Goal: Navigation & Orientation: Find specific page/section

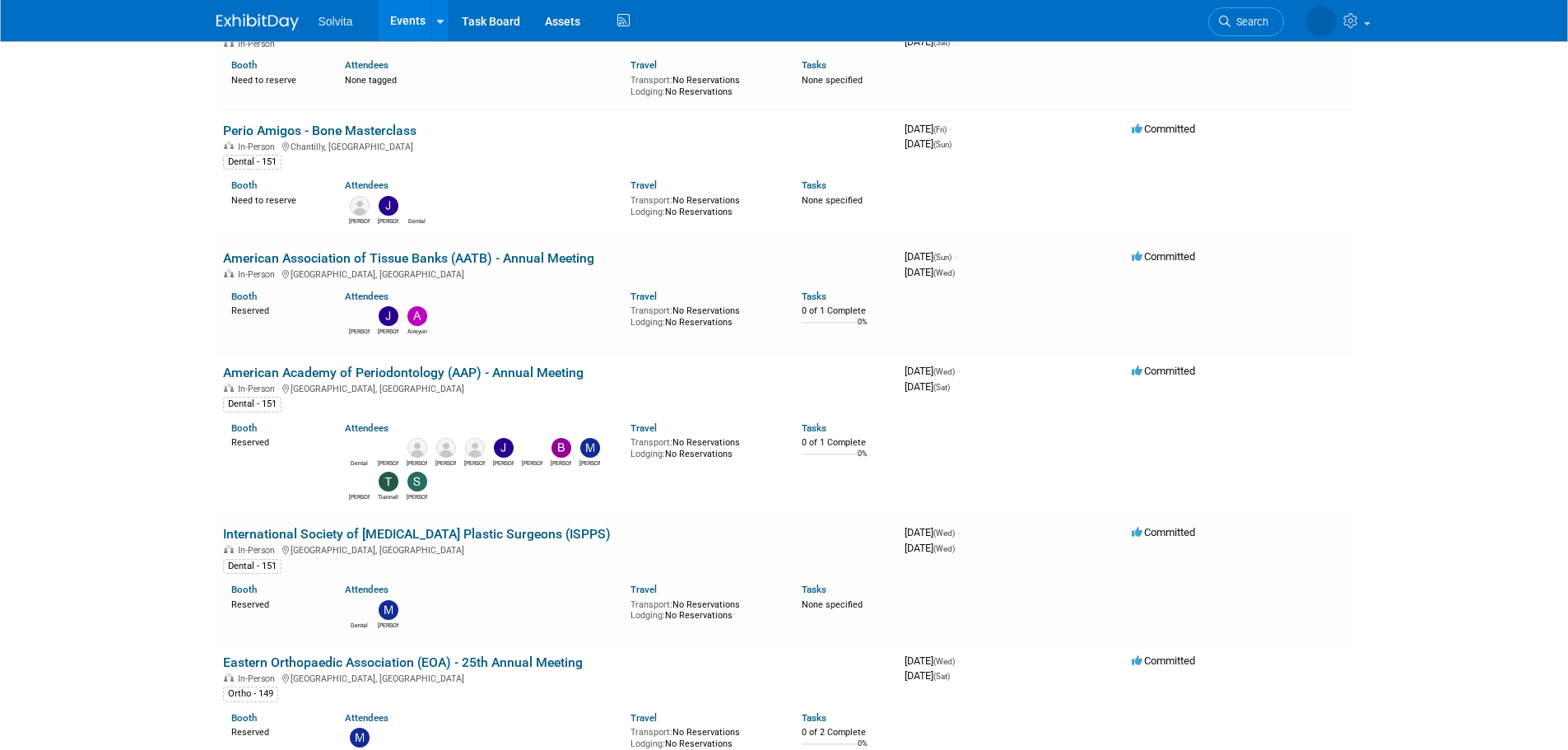
scroll to position [2223, 0]
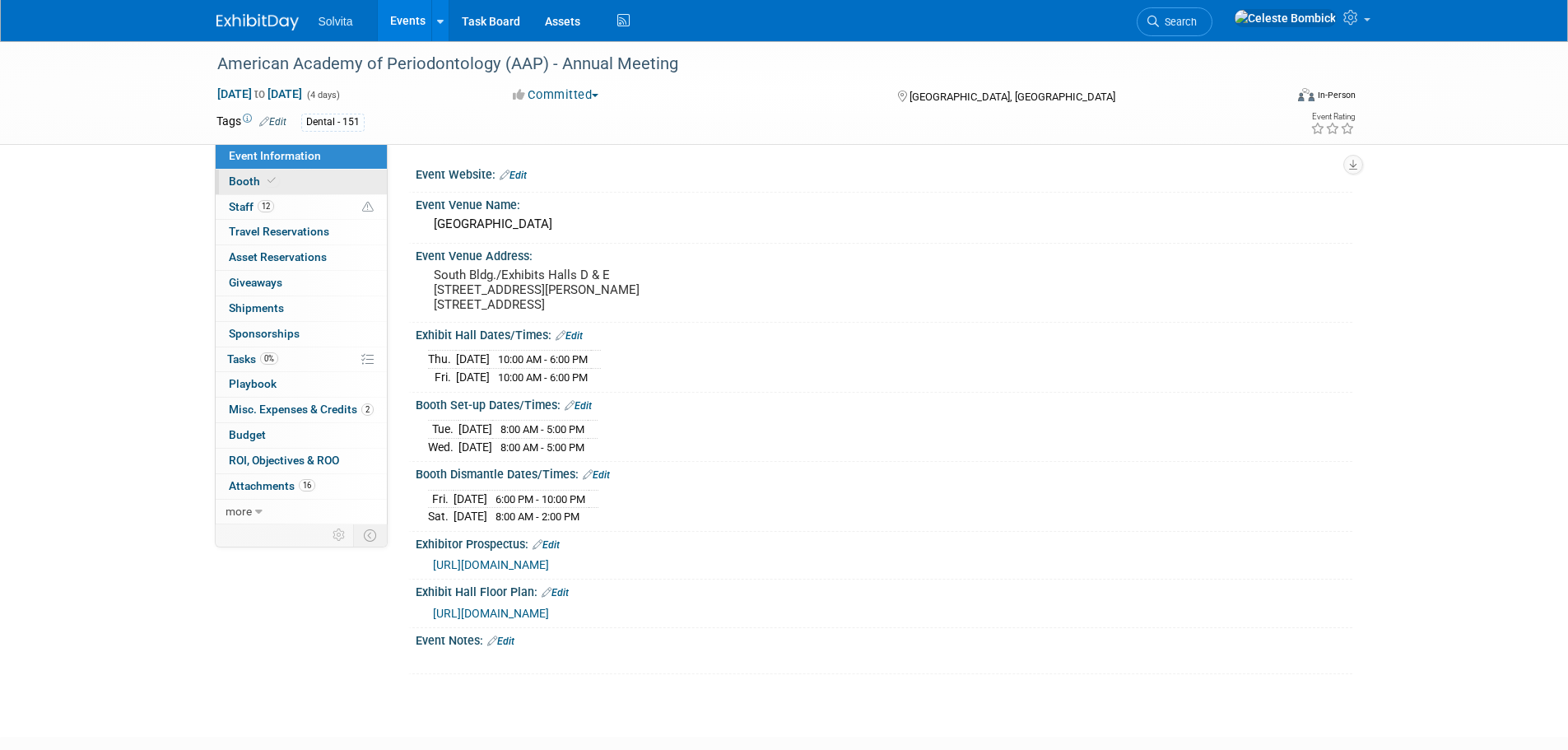
click at [242, 178] on span "Booth" at bounding box center [254, 181] width 50 height 13
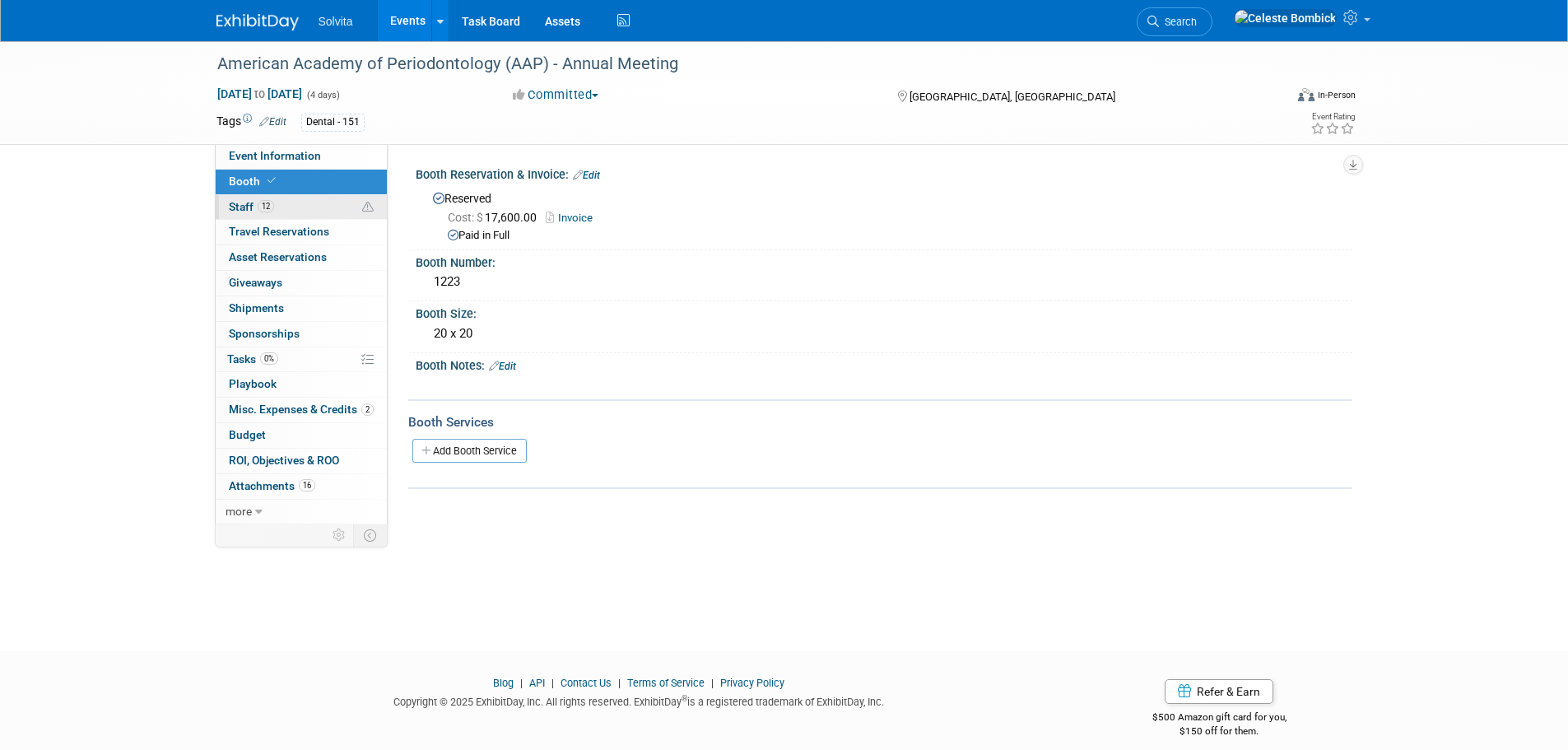
click at [242, 205] on span "Staff 12" at bounding box center [251, 207] width 46 height 13
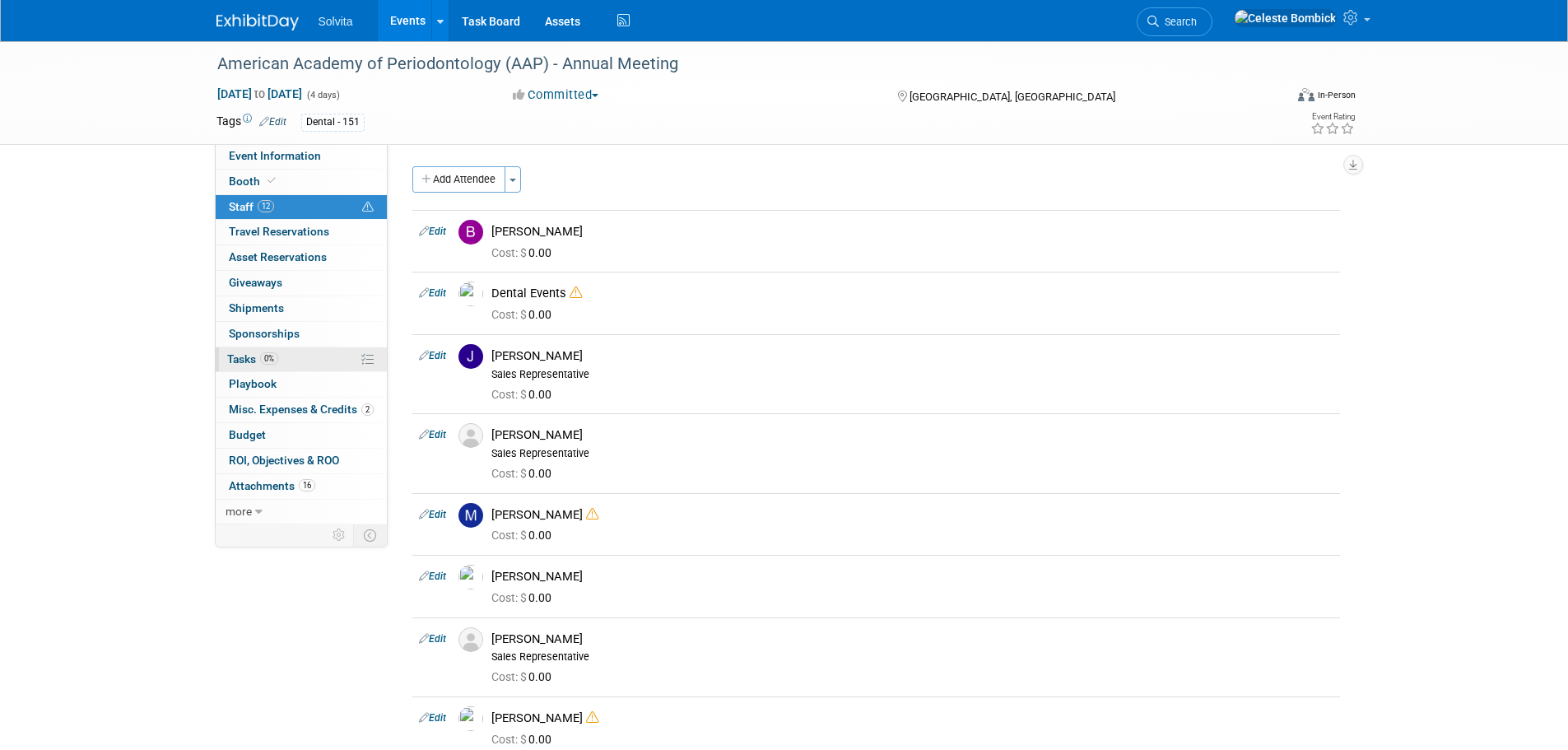
click at [252, 361] on span "Tasks 0%" at bounding box center [252, 359] width 51 height 13
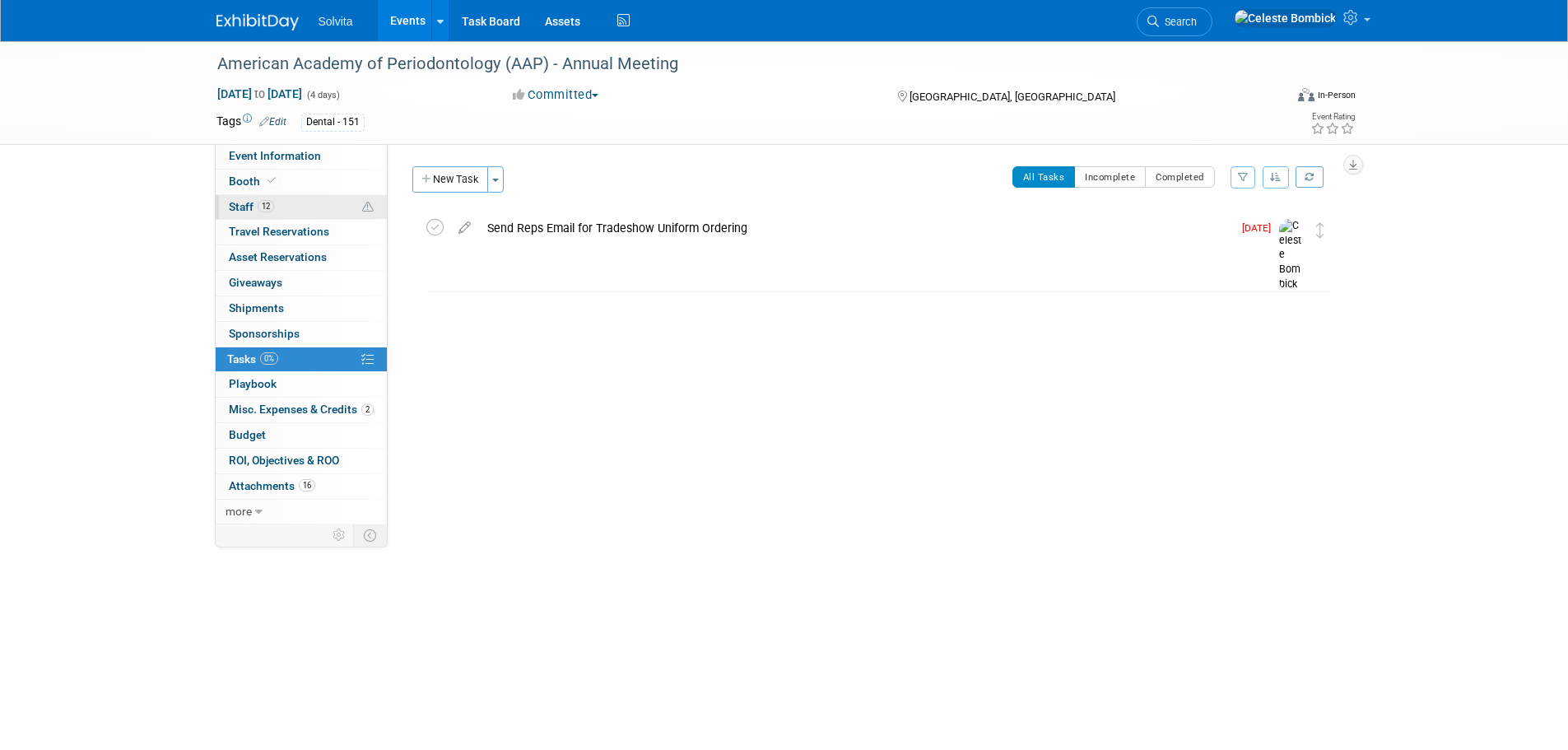
click at [226, 208] on link "12 Staff 12" at bounding box center [301, 208] width 171 height 25
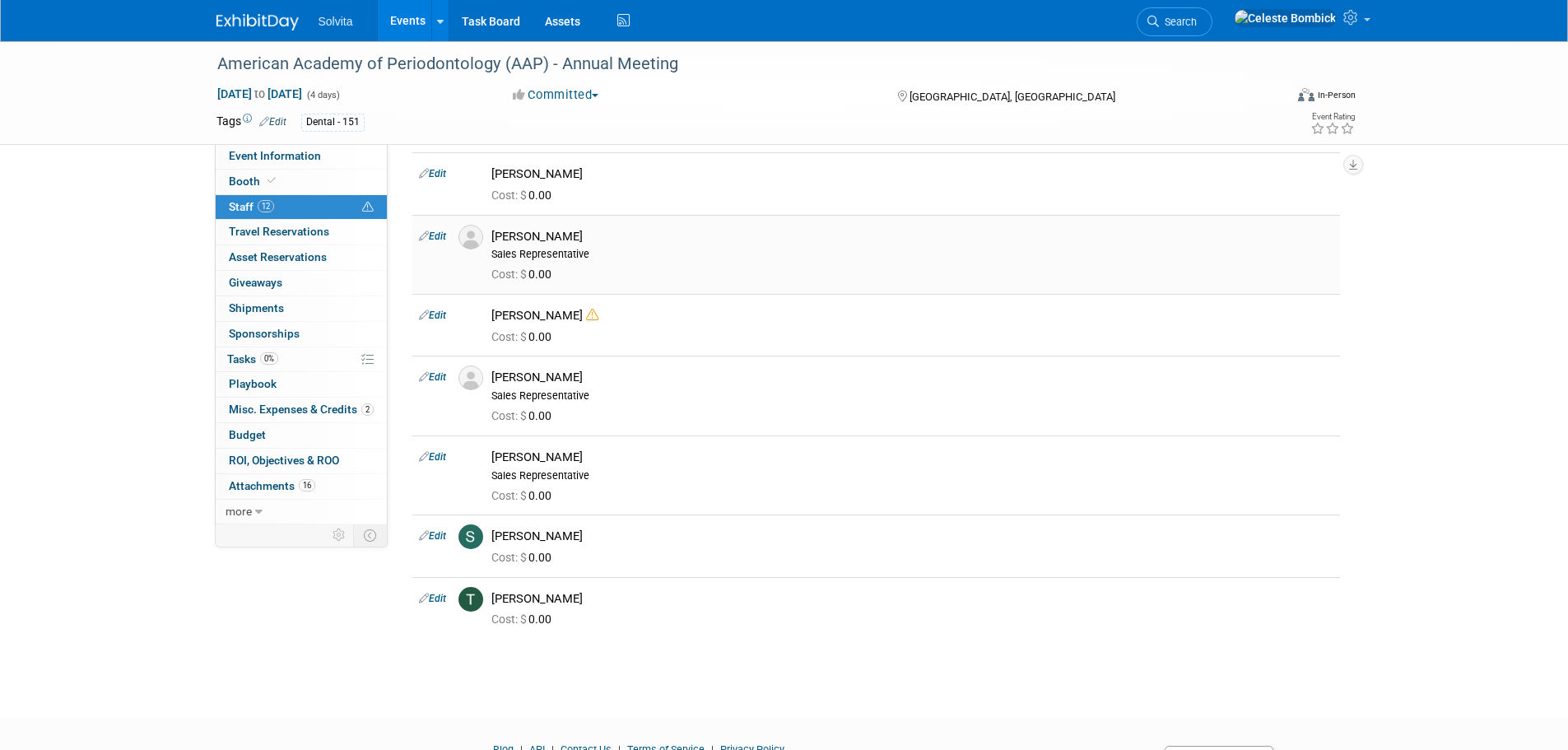
scroll to position [412, 0]
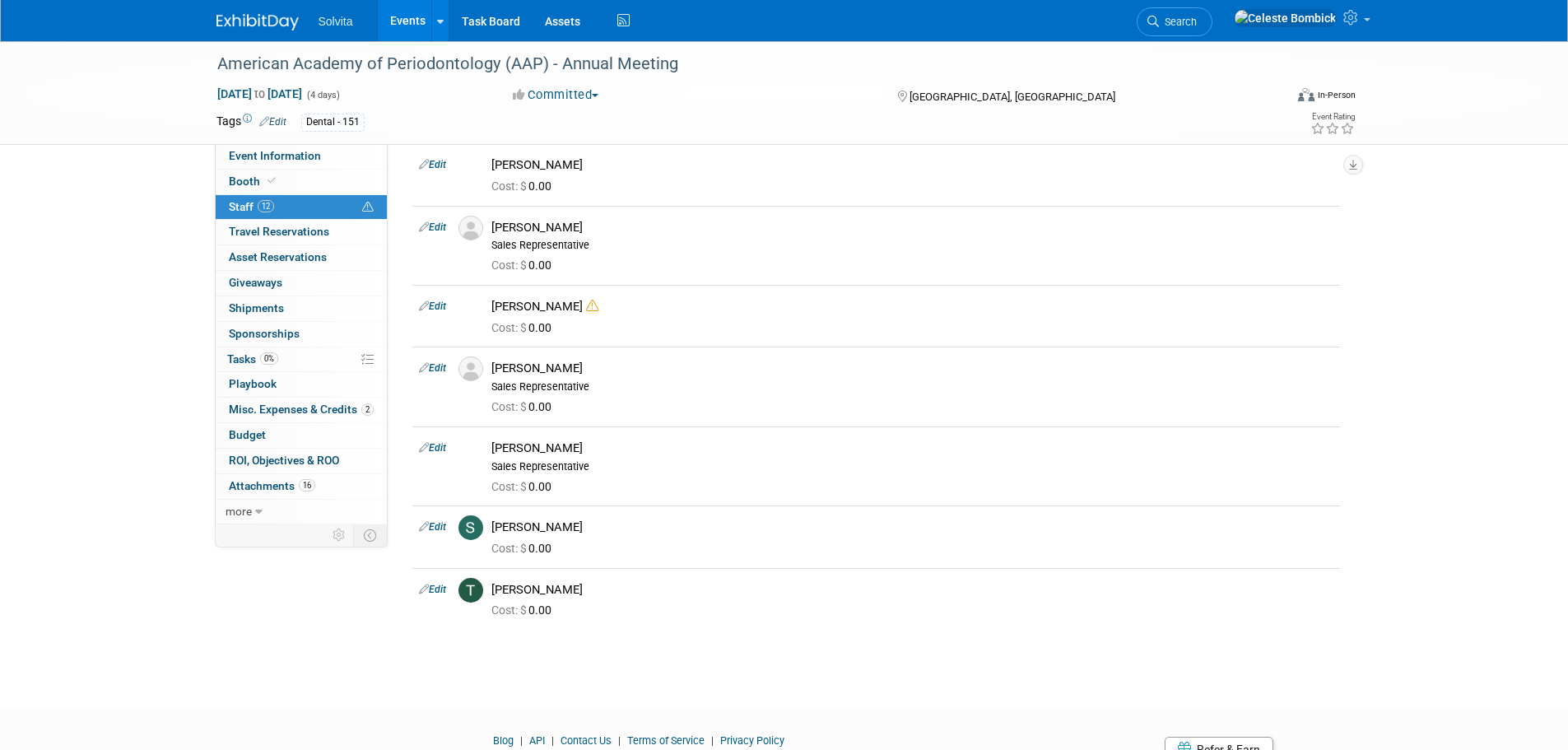
click at [270, 30] on img at bounding box center [258, 22] width 82 height 16
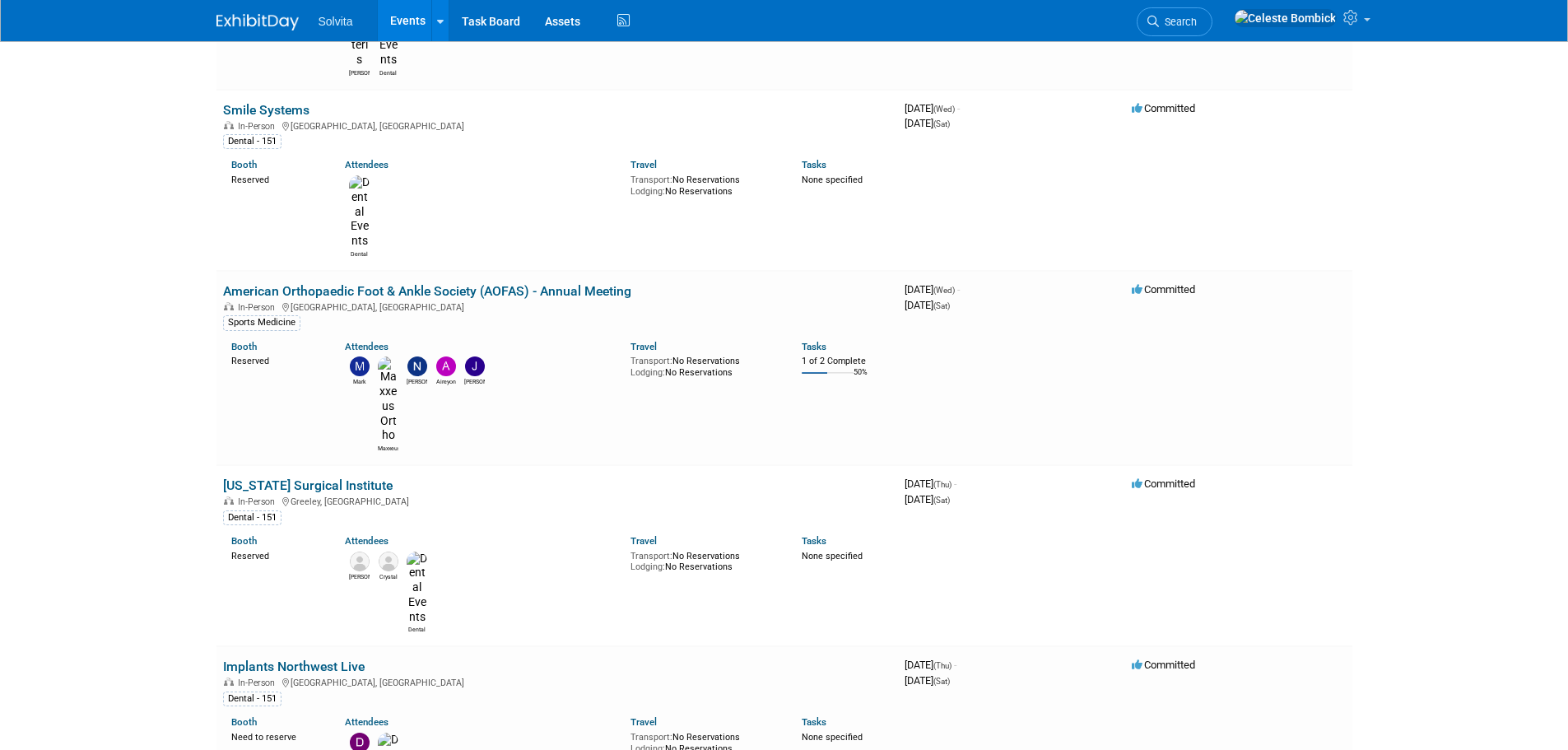
scroll to position [659, 0]
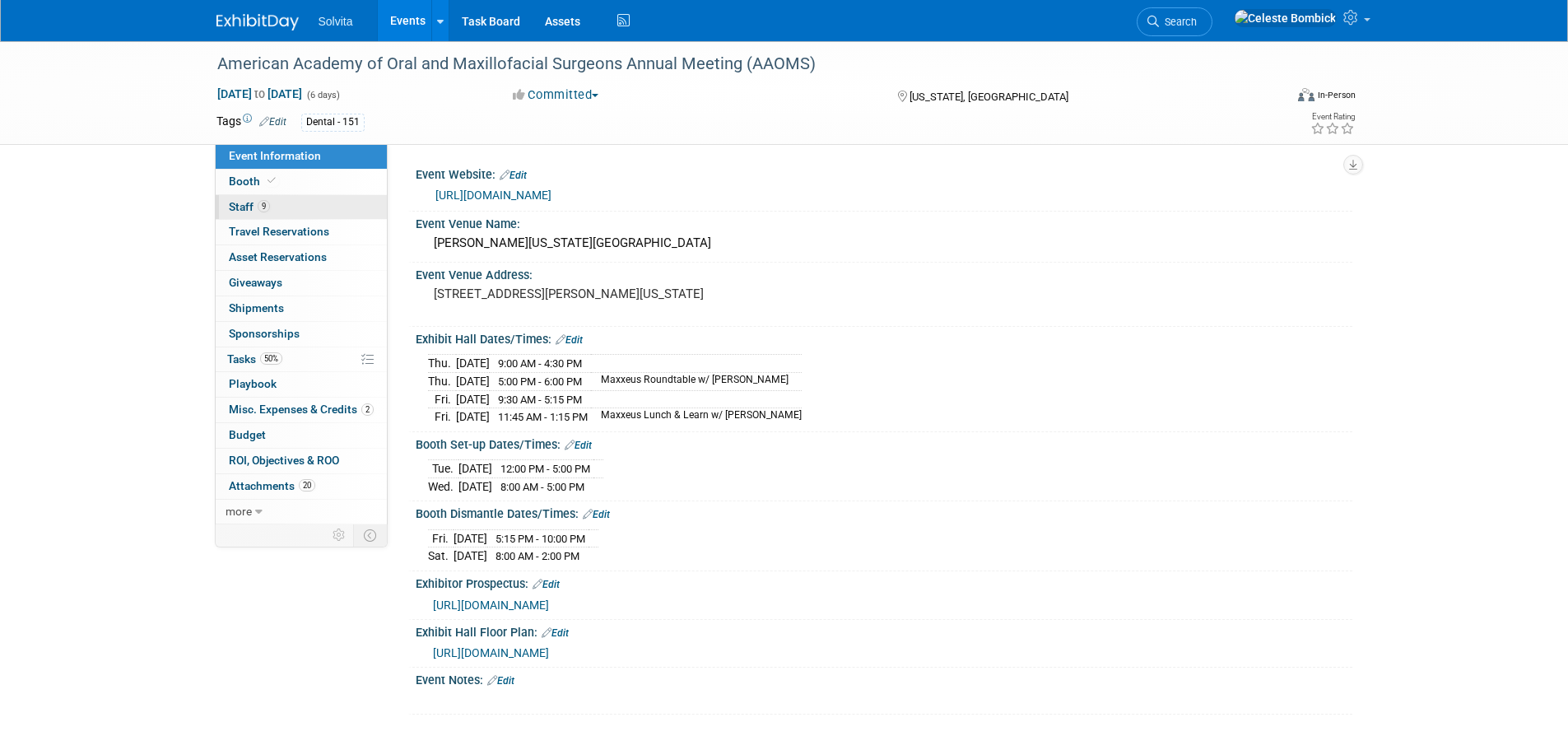
click at [250, 209] on span "Staff 9" at bounding box center [250, 207] width 41 height 13
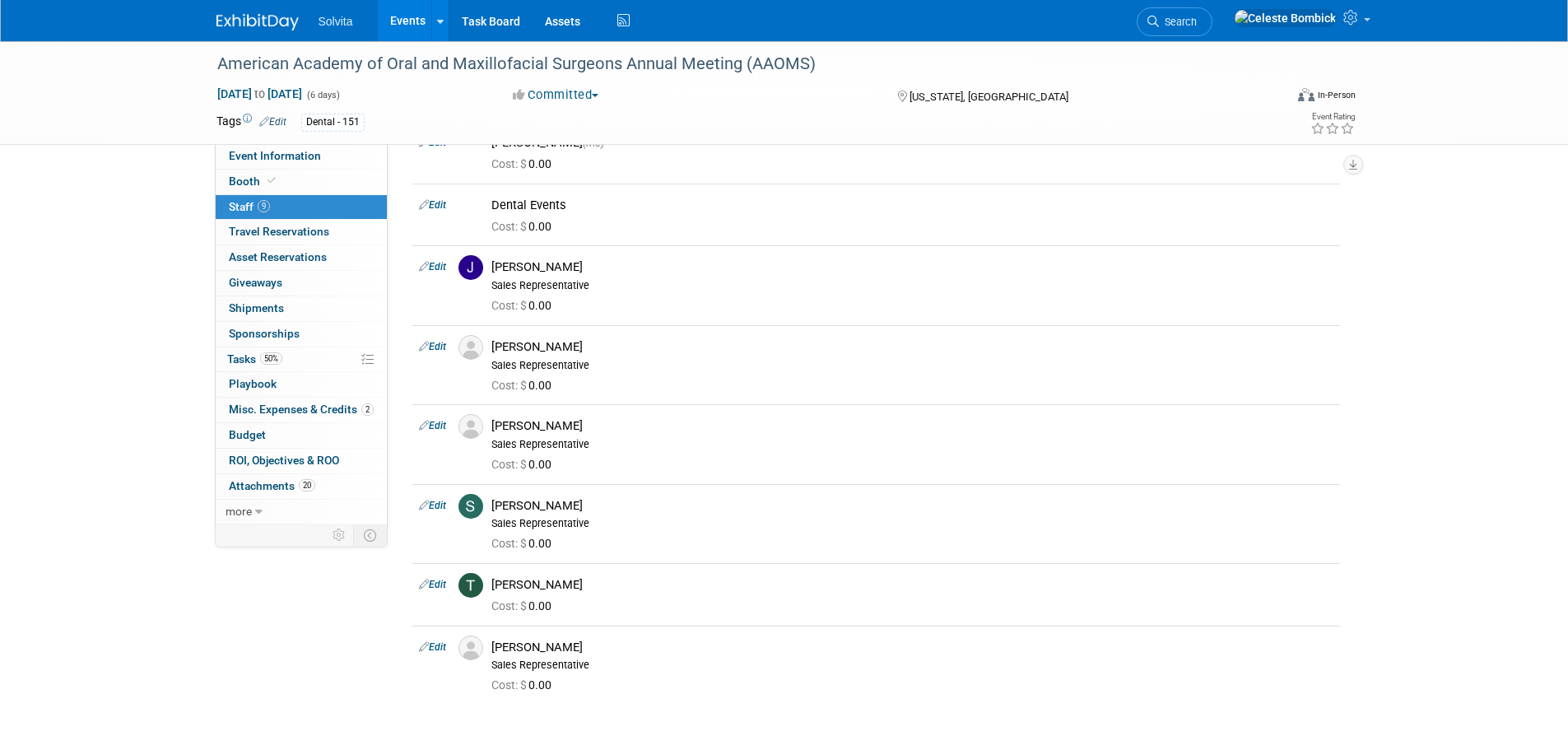
scroll to position [135, 0]
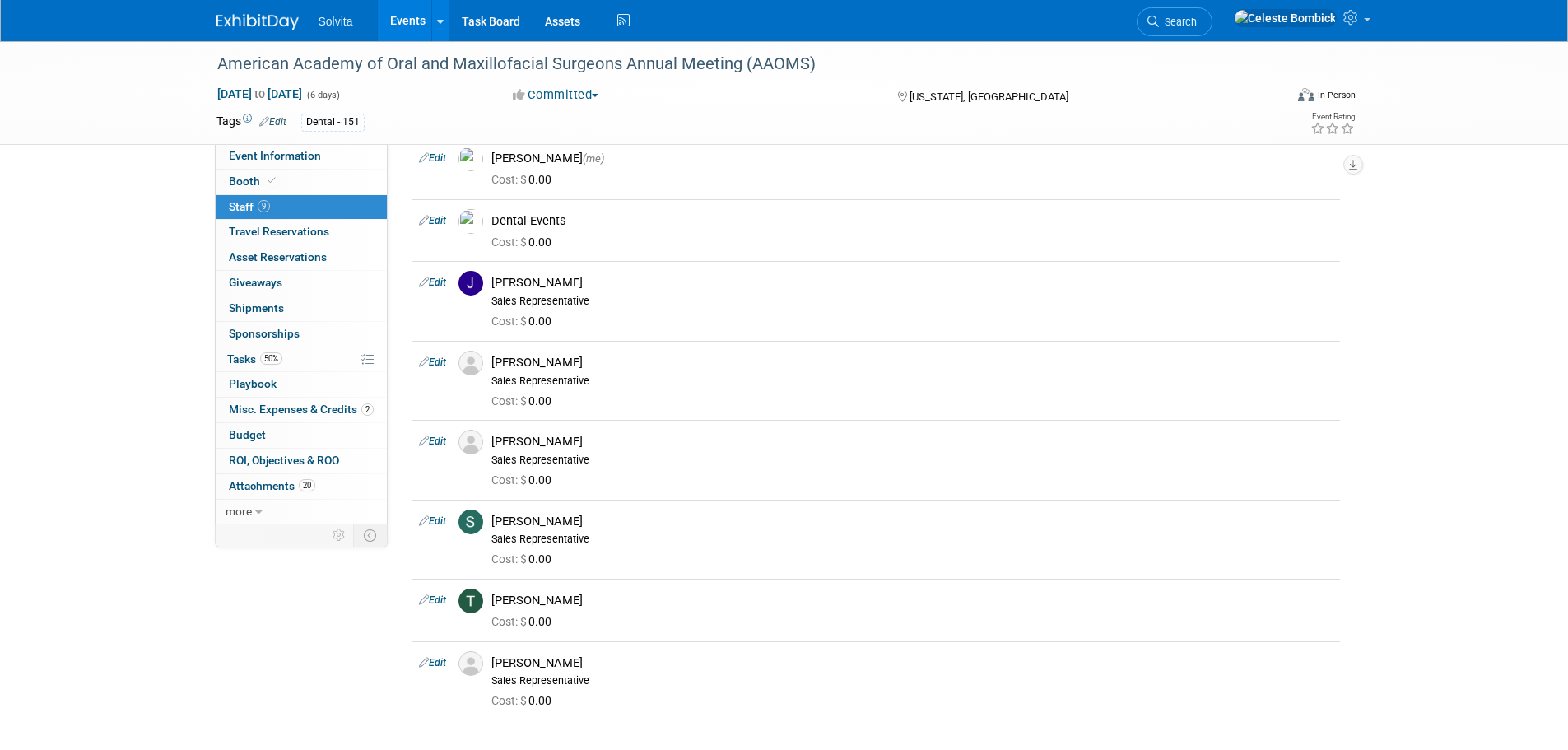
click at [242, 23] on img at bounding box center [258, 22] width 82 height 16
